Goal: Find specific page/section: Find specific page/section

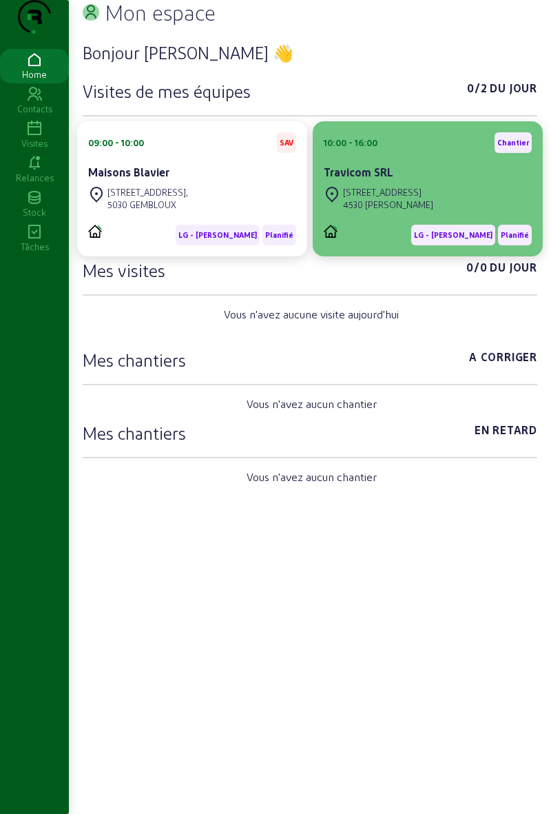
click at [346, 179] on cam-card-title "Travicom SRL" at bounding box center [359, 171] width 70 height 13
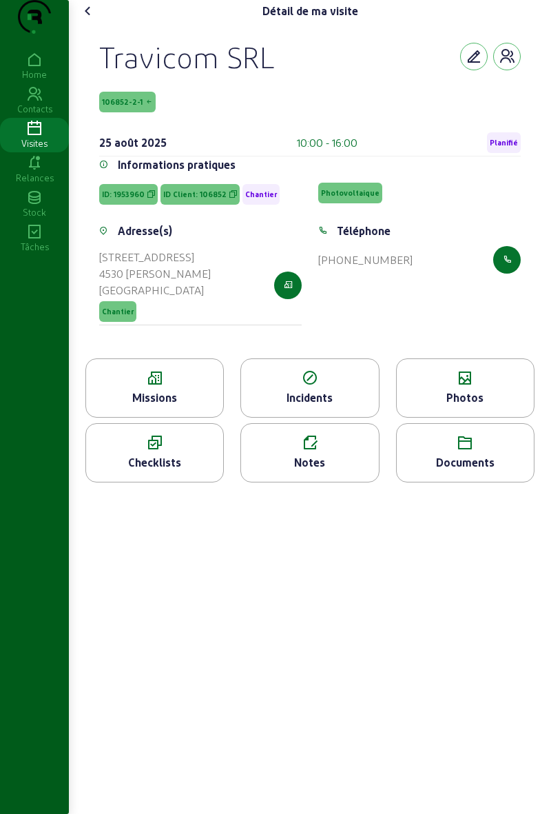
click at [136, 387] on icon at bounding box center [154, 378] width 137 height 17
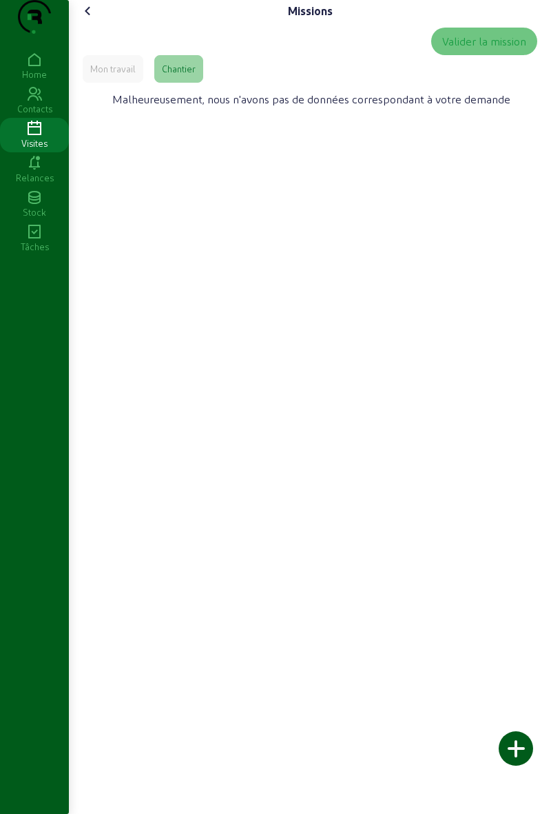
click at [89, 19] on icon at bounding box center [88, 11] width 17 height 17
